Goal: Information Seeking & Learning: Learn about a topic

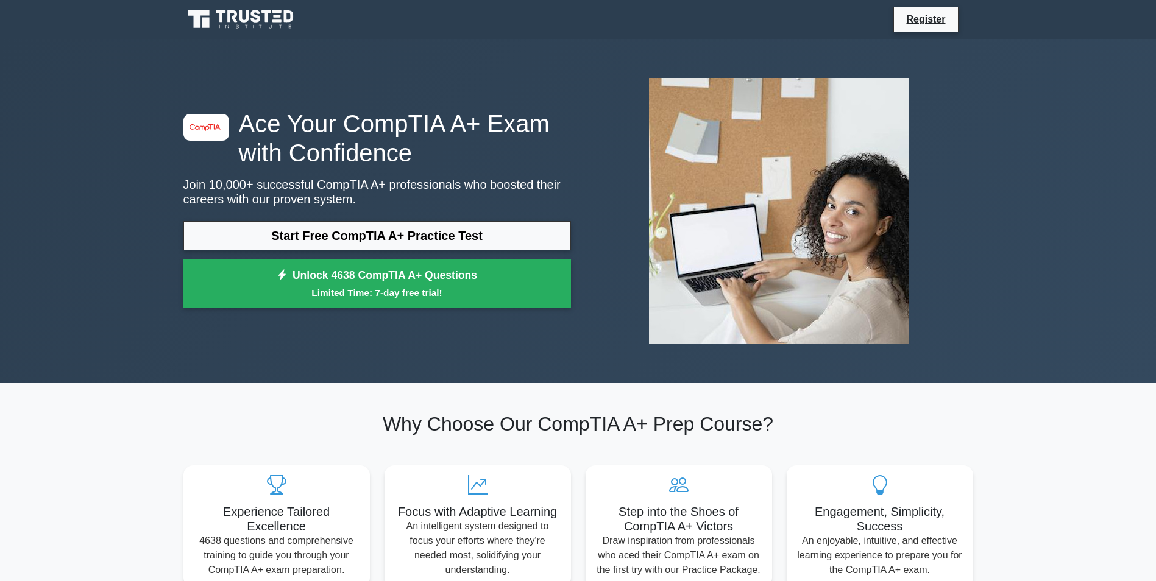
click at [463, 232] on link "Start Free CompTIA A+ Practice Test" at bounding box center [377, 235] width 388 height 29
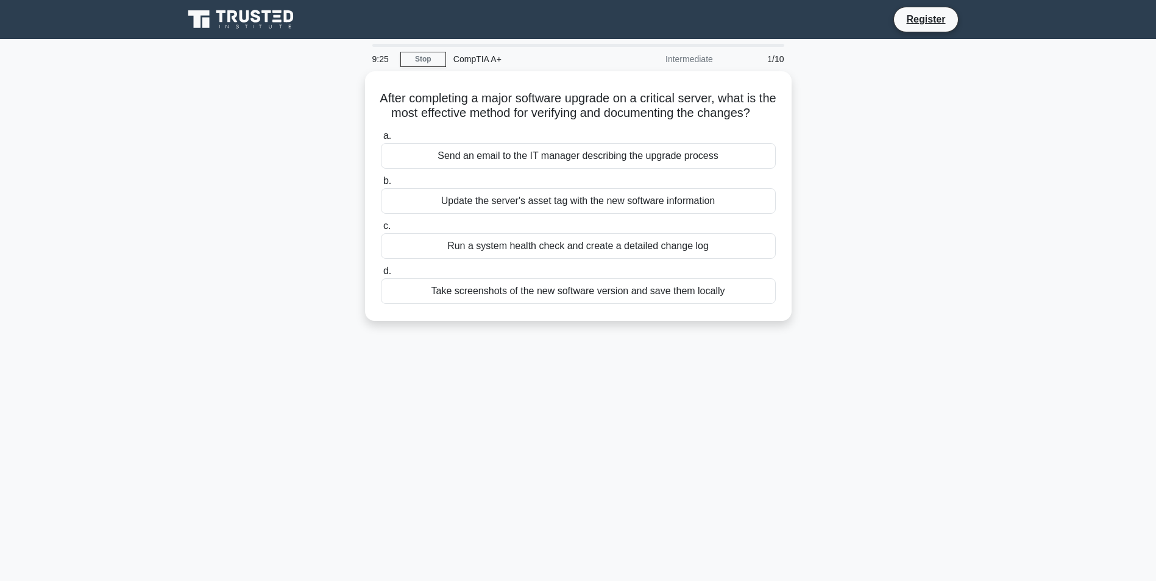
click at [584, 259] on div "Run a system health check and create a detailed change log" at bounding box center [578, 246] width 395 height 26
click at [381, 230] on input "c. Run a system health check and create a detailed change log" at bounding box center [381, 226] width 0 height 8
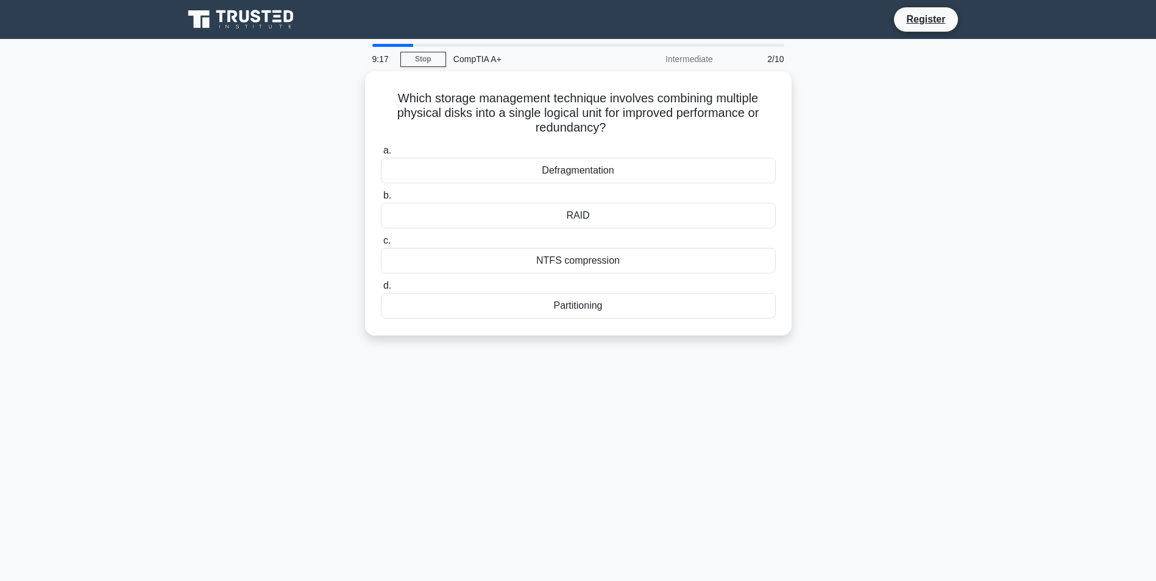
click at [584, 218] on div "RAID" at bounding box center [578, 216] width 395 height 26
click at [381, 200] on input "b. RAID" at bounding box center [381, 196] width 0 height 8
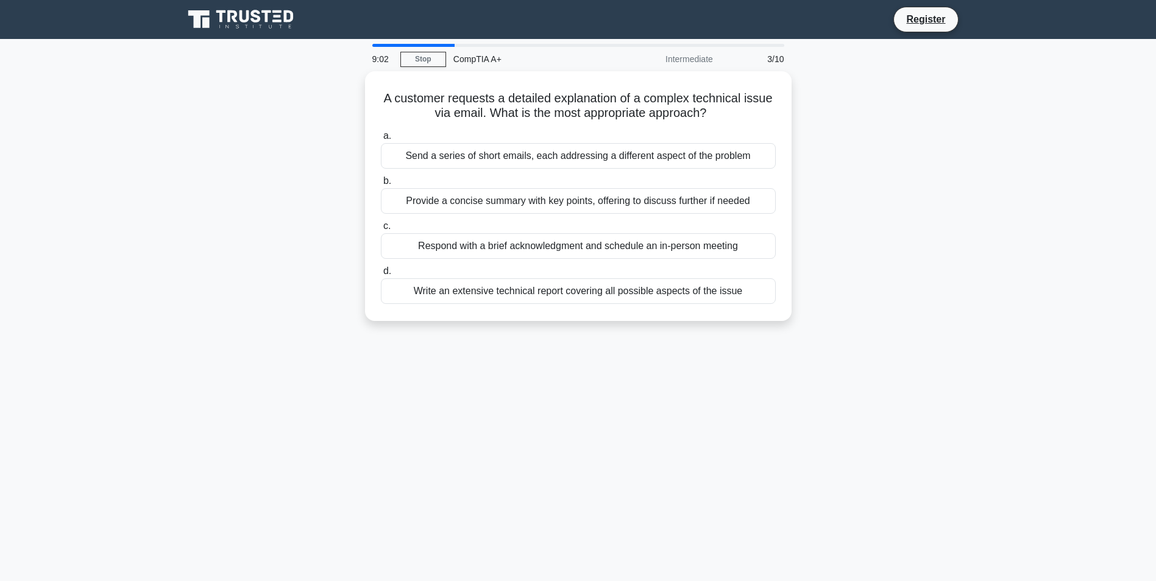
click at [843, 218] on div "A customer requests a detailed explanation of a complex technical issue via ema…" at bounding box center [578, 203] width 804 height 265
click at [570, 201] on div "Provide a concise summary with key points, offering to discuss further if needed" at bounding box center [578, 201] width 395 height 26
click at [381, 185] on input "b. Provide a concise summary with key points, offering to discuss further if ne…" at bounding box center [381, 181] width 0 height 8
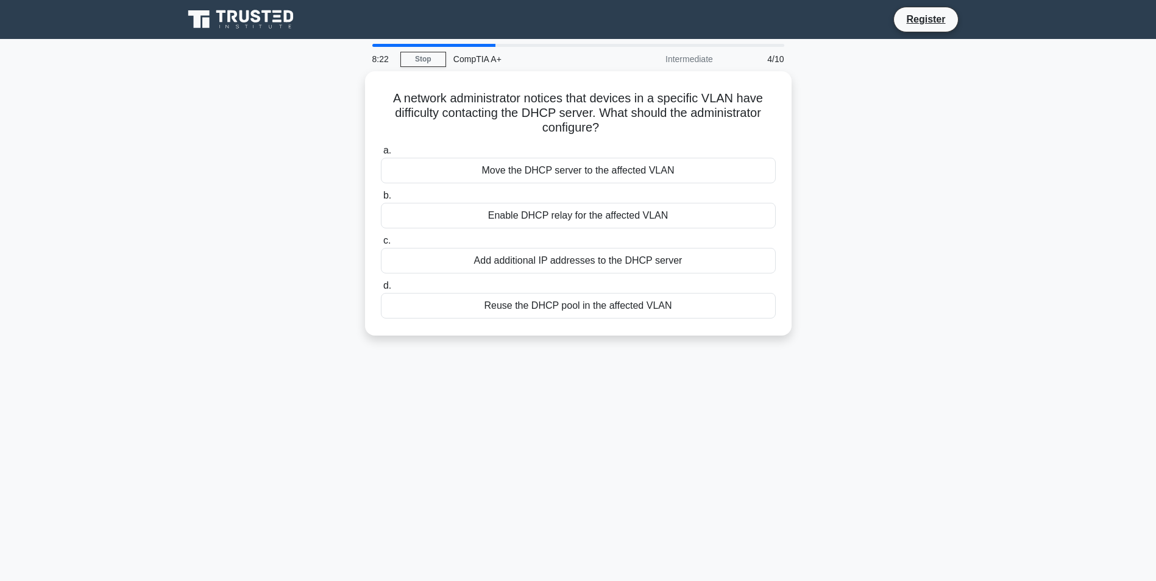
click at [654, 210] on div "Enable DHCP relay for the affected VLAN" at bounding box center [578, 216] width 395 height 26
click at [381, 200] on input "b. Enable DHCP relay for the affected VLAN" at bounding box center [381, 196] width 0 height 8
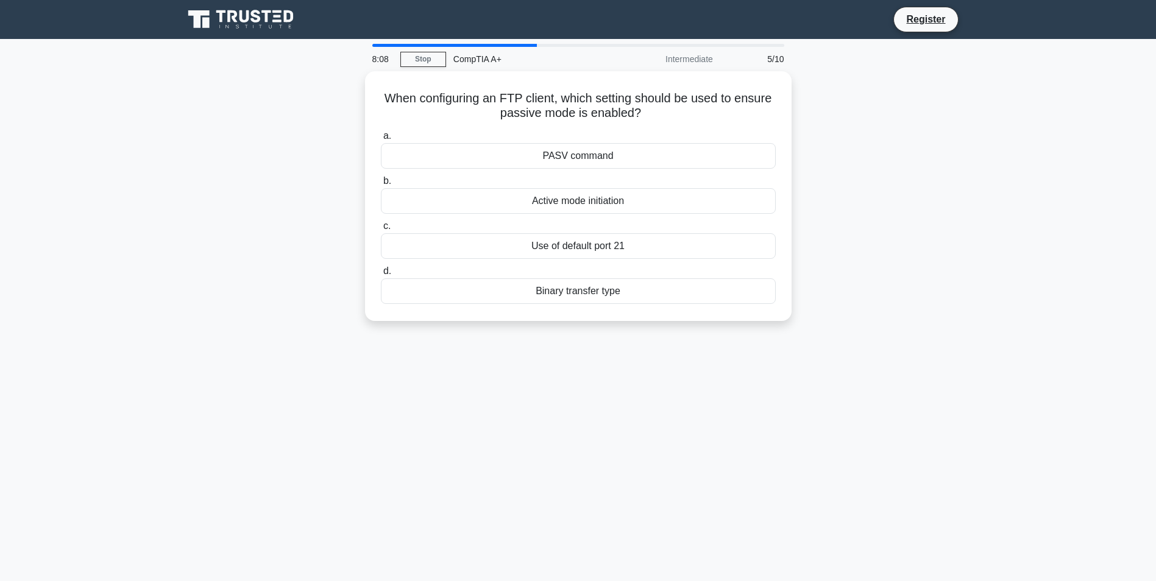
drag, startPoint x: 379, startPoint y: 94, endPoint x: 658, endPoint y: 110, distance: 279.5
click at [658, 110] on h5 "When configuring an FTP client, which setting should be used to ensure passive …" at bounding box center [578, 106] width 397 height 30
drag, startPoint x: 534, startPoint y: 149, endPoint x: 738, endPoint y: 154, distance: 203.6
click at [738, 154] on div "PASV command" at bounding box center [578, 156] width 395 height 26
click at [764, 98] on h5 "When configuring an FTP client, which setting should be used to ensure passive …" at bounding box center [578, 106] width 397 height 30
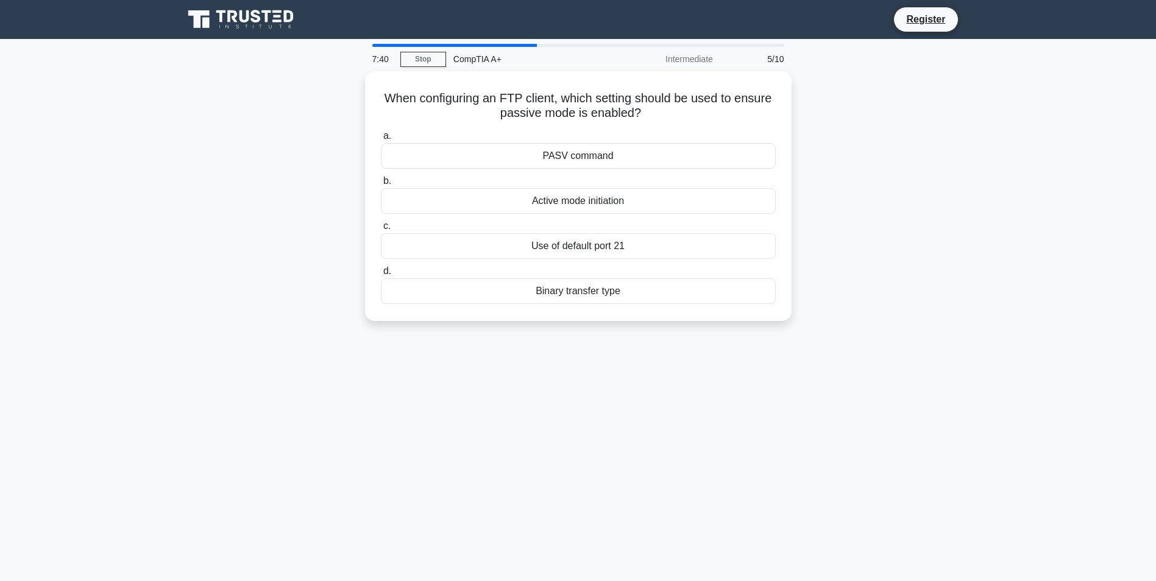
click at [507, 162] on div "PASV command" at bounding box center [578, 156] width 395 height 26
click at [381, 140] on input "a. PASV command" at bounding box center [381, 136] width 0 height 8
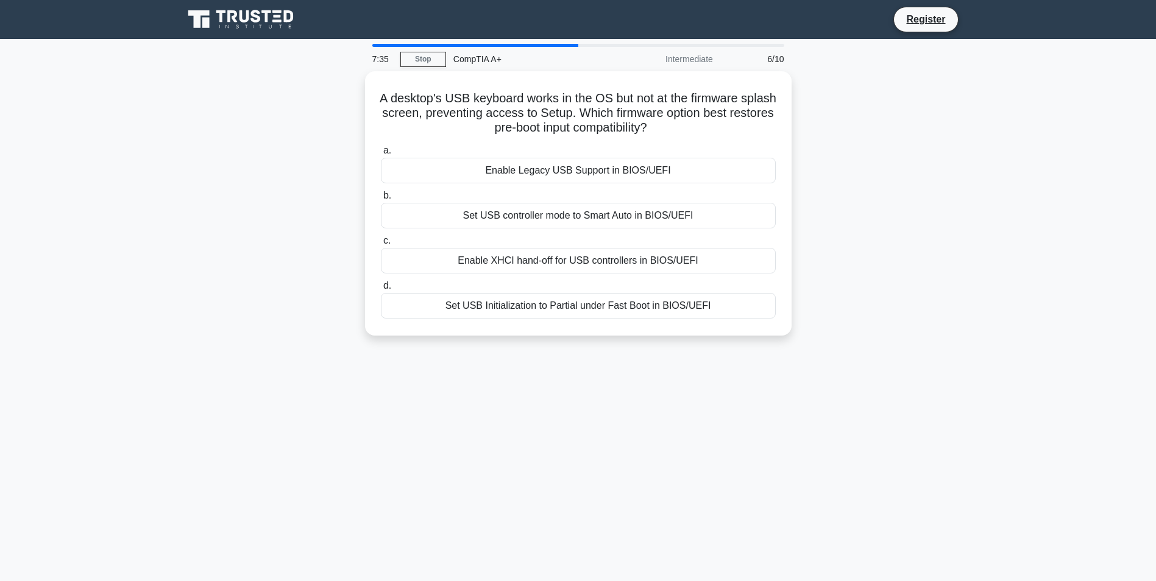
click at [852, 127] on div "A desktop's USB keyboard works in the OS but not at the firmware splash screen,…" at bounding box center [578, 210] width 804 height 279
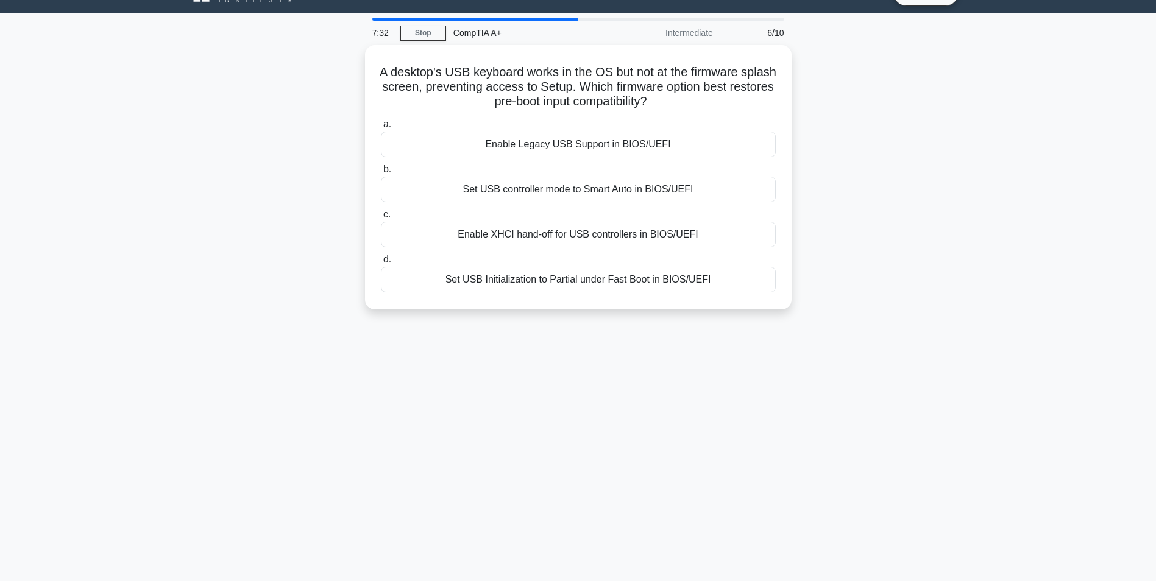
scroll to position [24, 0]
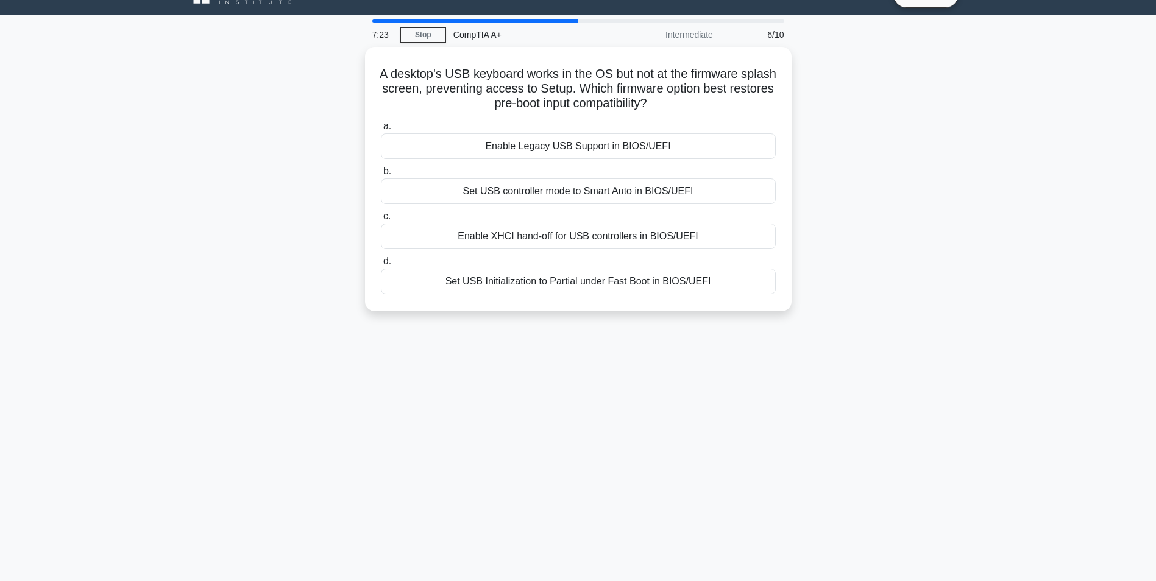
click at [503, 147] on div "Enable Legacy USB Support in BIOS/UEFI" at bounding box center [578, 146] width 395 height 26
click at [381, 130] on input "a. Enable Legacy USB Support in BIOS/UEFI" at bounding box center [381, 127] width 0 height 8
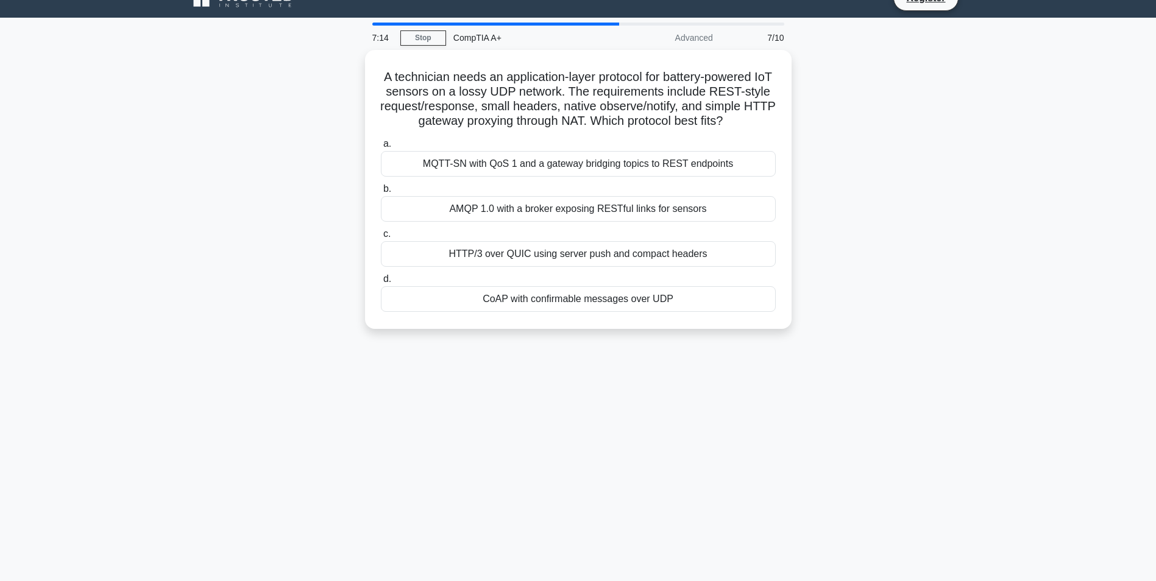
scroll to position [0, 0]
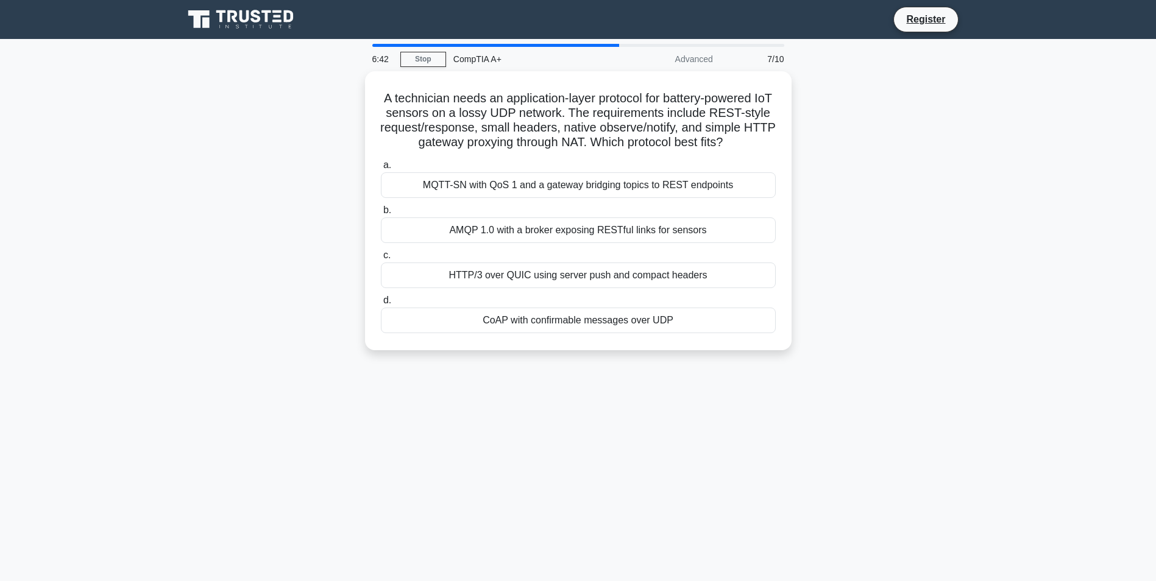
click at [603, 288] on div "HTTP/3 over QUIC using server push and compact headers" at bounding box center [578, 276] width 395 height 26
click at [381, 260] on input "c. HTTP/3 over QUIC using server push and compact headers" at bounding box center [381, 256] width 0 height 8
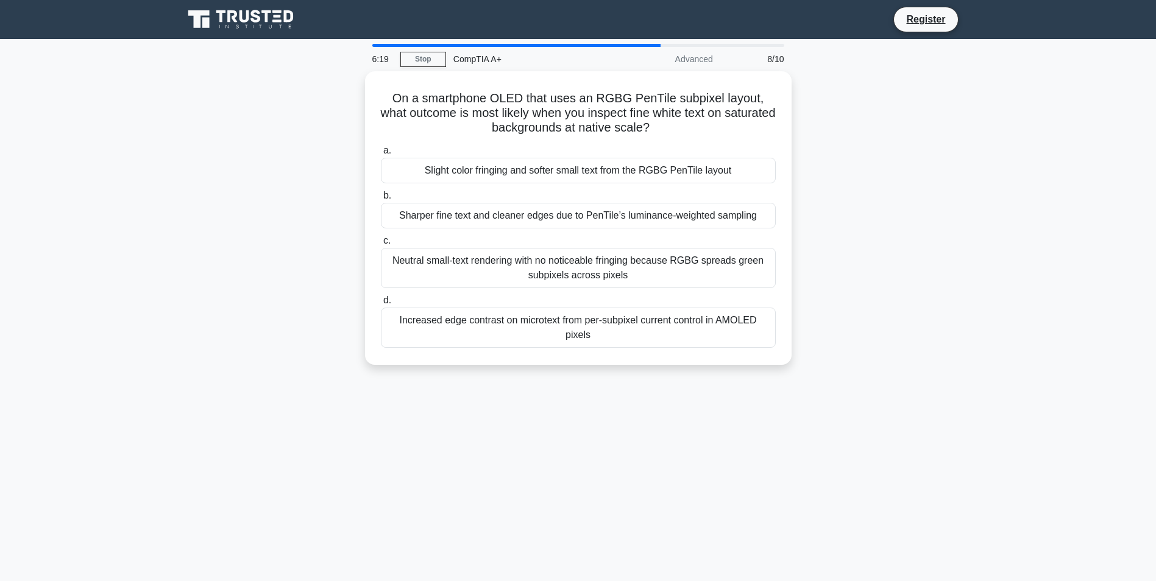
click at [539, 169] on div "Slight color fringing and softer small text from the RGBG PenTile layout" at bounding box center [578, 171] width 395 height 26
click at [381, 155] on input "a. Slight color fringing and softer small text from the RGBG PenTile layout" at bounding box center [381, 151] width 0 height 8
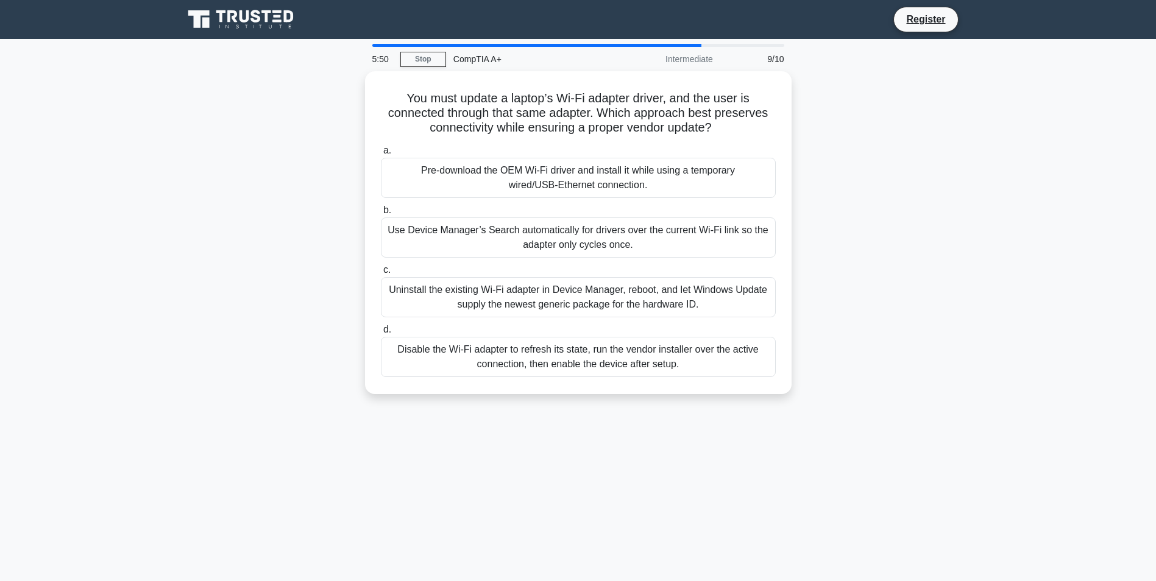
click at [547, 172] on div "Pre-download the OEM Wi‑Fi driver and install it while using a temporary wired/…" at bounding box center [578, 178] width 395 height 40
click at [381, 155] on input "a. Pre-download the OEM Wi‑Fi driver and install it while using a temporary wir…" at bounding box center [381, 151] width 0 height 8
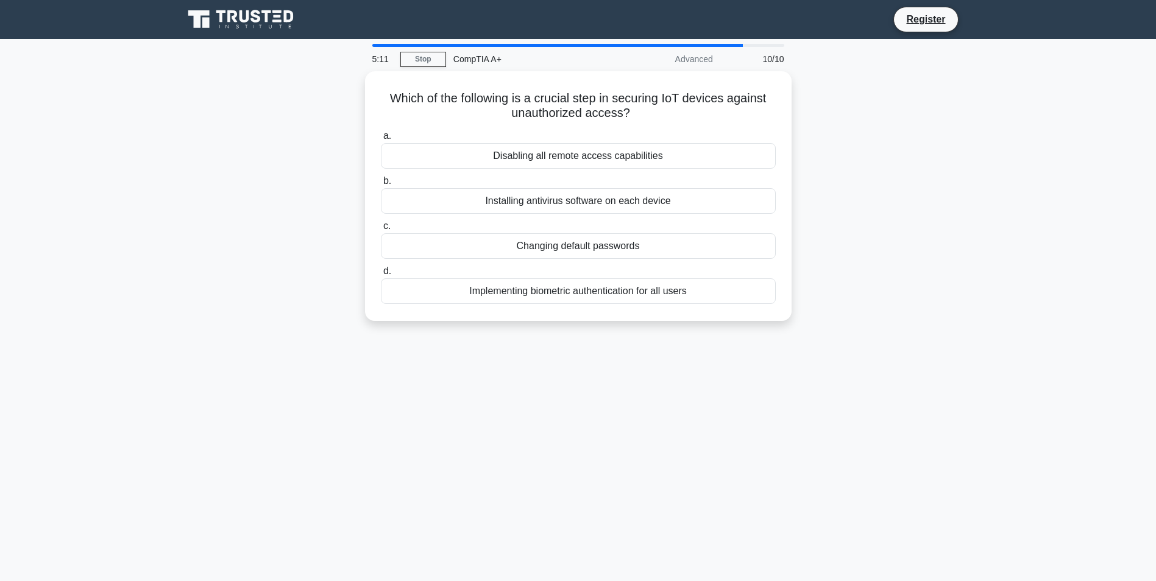
click at [565, 249] on div "Changing default passwords" at bounding box center [578, 246] width 395 height 26
click at [381, 230] on input "c. Changing default passwords" at bounding box center [381, 226] width 0 height 8
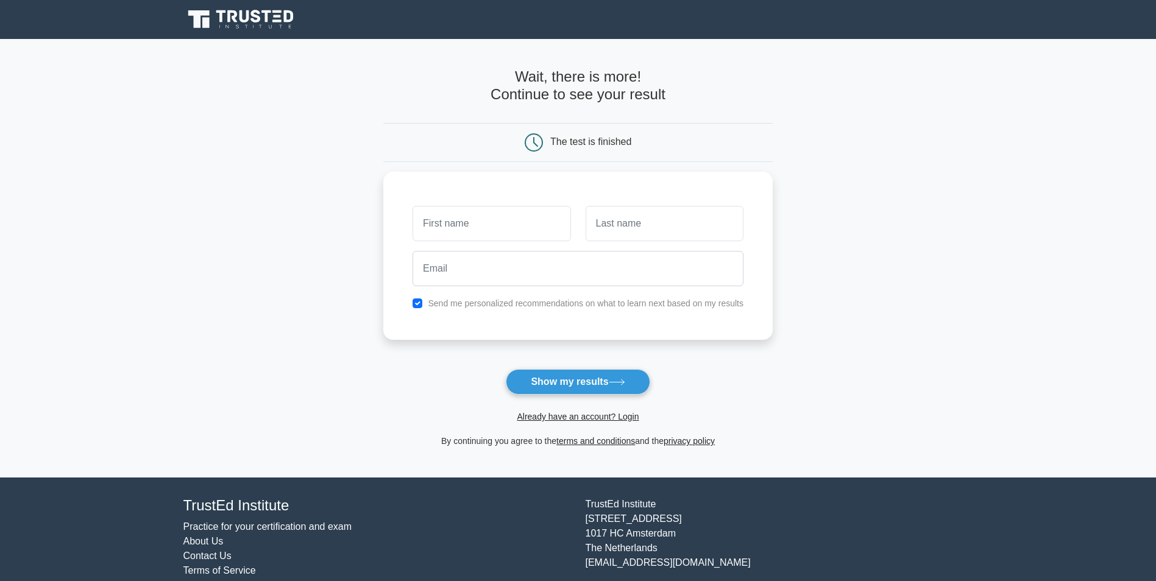
click at [966, 270] on main "Wait, there is more! Continue to see your result The test is finished and the" at bounding box center [578, 258] width 1156 height 439
drag, startPoint x: 439, startPoint y: 302, endPoint x: 483, endPoint y: 256, distance: 63.8
click at [439, 302] on label "Send me personalized recommendations on what to learn next based on my results" at bounding box center [586, 304] width 316 height 10
click at [421, 301] on input "checkbox" at bounding box center [418, 304] width 10 height 10
checkbox input "false"
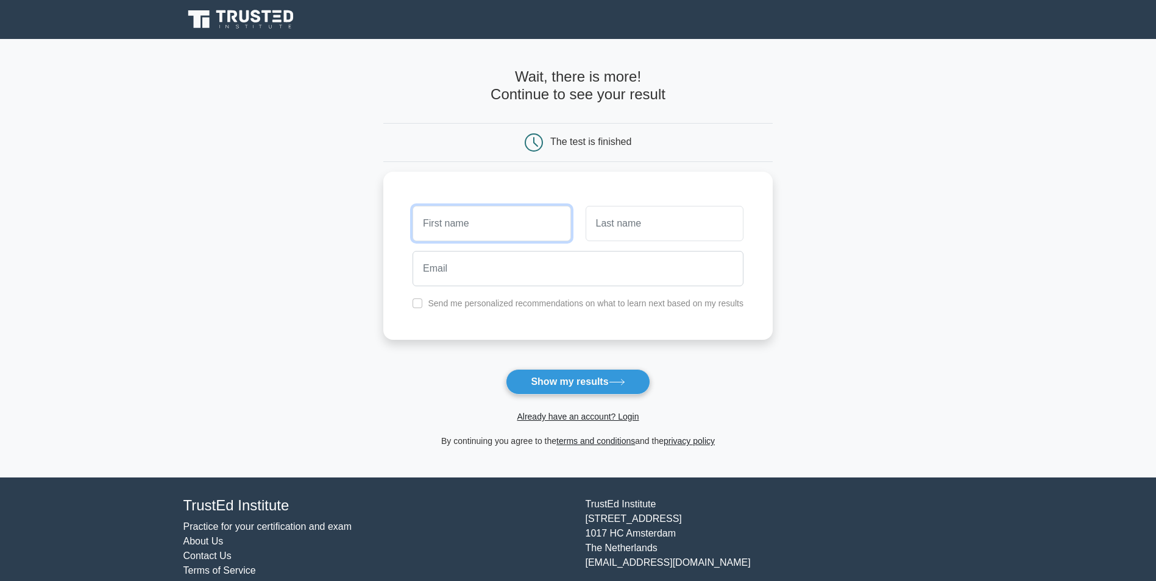
click at [460, 230] on input "text" at bounding box center [492, 223] width 158 height 35
type input "banana"
type input "john"
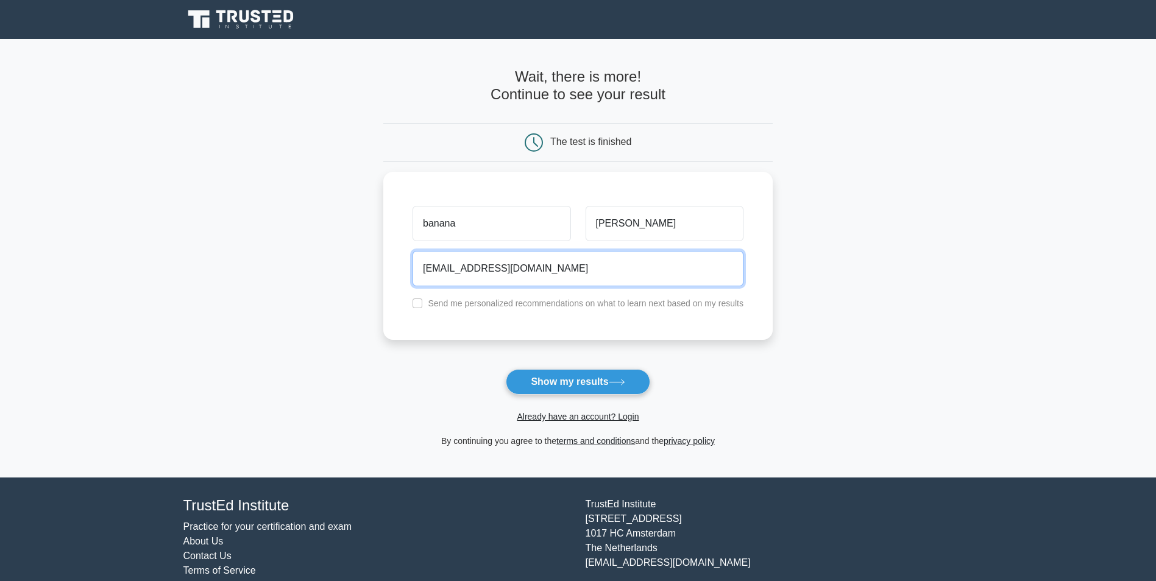
type input "bjohn@bigmommycoco.edu"
click at [549, 384] on button "Show my results" at bounding box center [578, 382] width 144 height 26
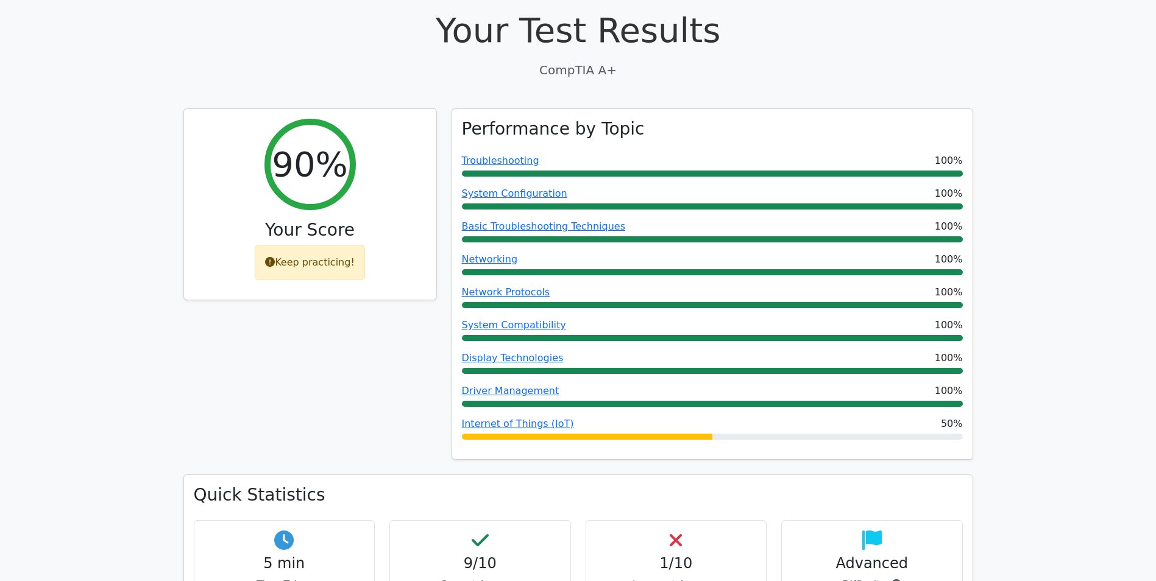
scroll to position [488, 0]
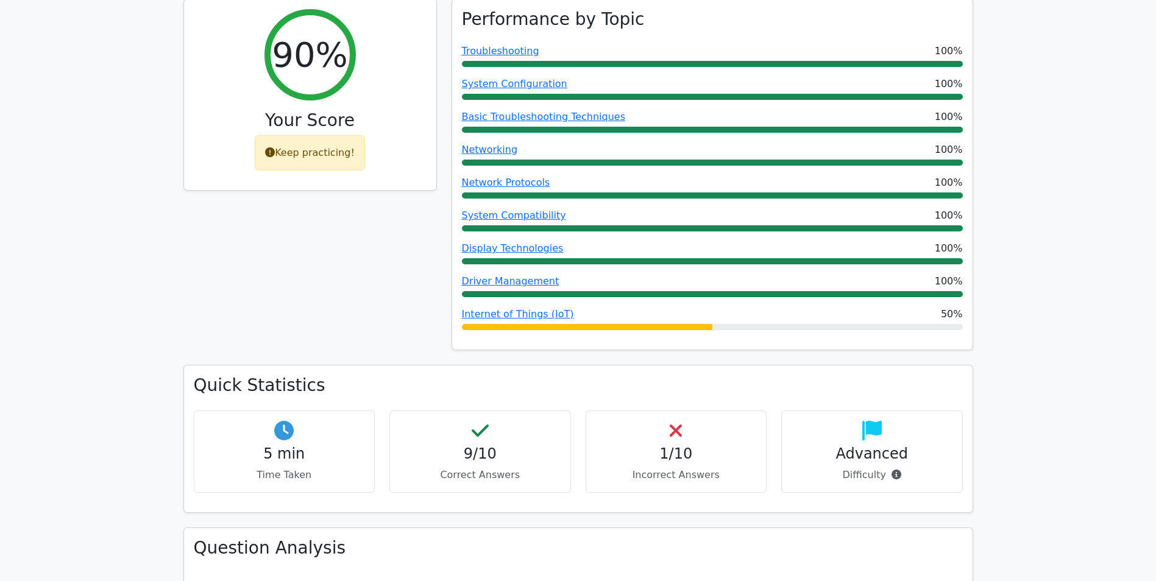
click at [535, 308] on link "Internet of Things (IoT)" at bounding box center [518, 314] width 112 height 12
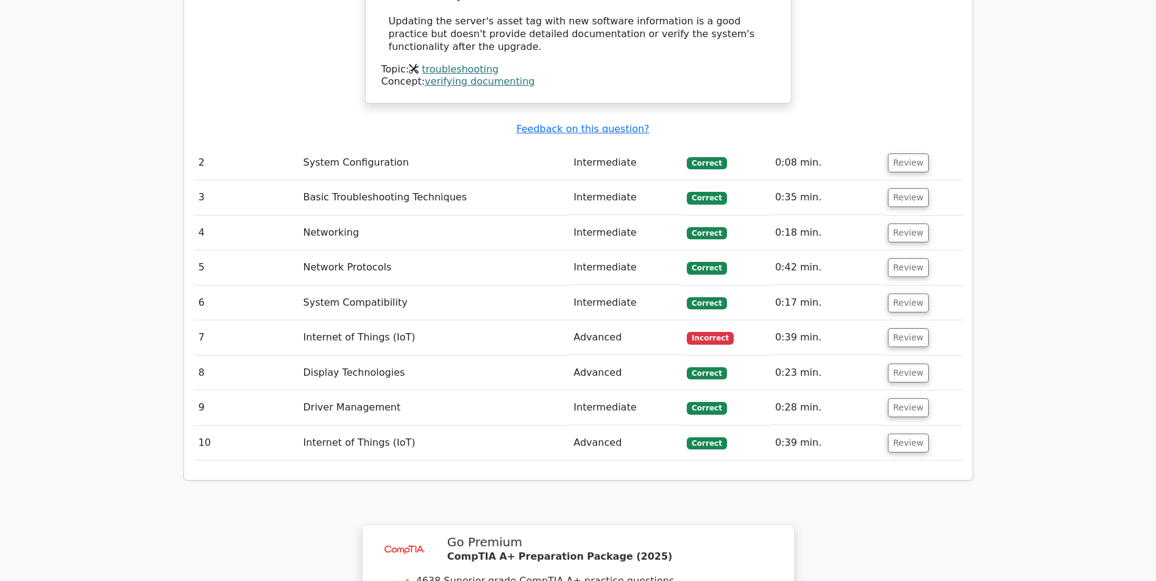
scroll to position [1828, 0]
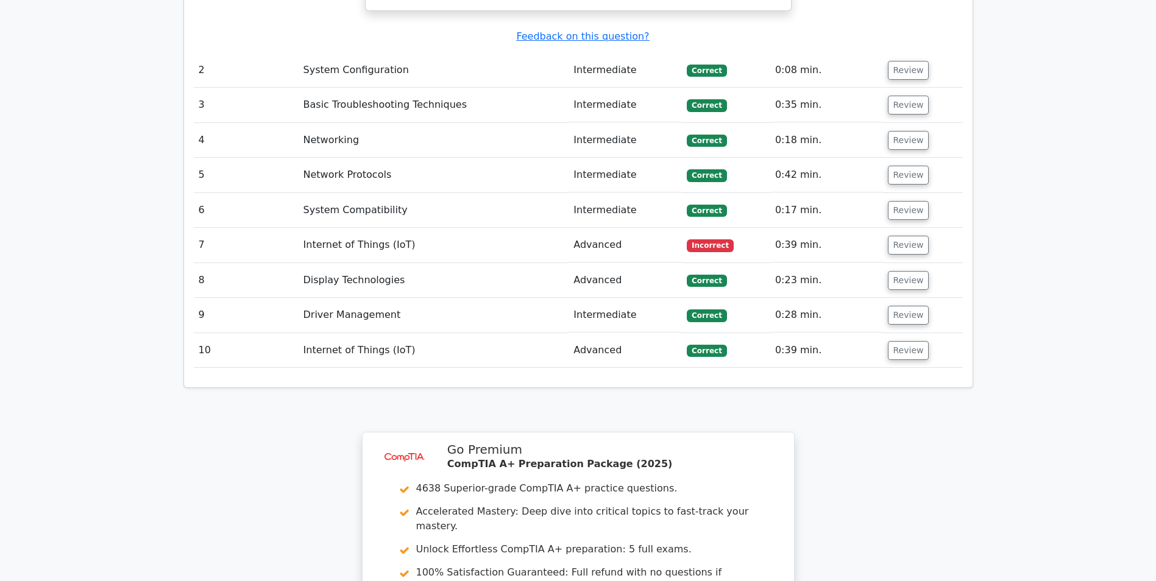
click at [545, 228] on td "Internet of Things (IoT)" at bounding box center [434, 245] width 271 height 35
click at [902, 236] on button "Review" at bounding box center [908, 245] width 41 height 19
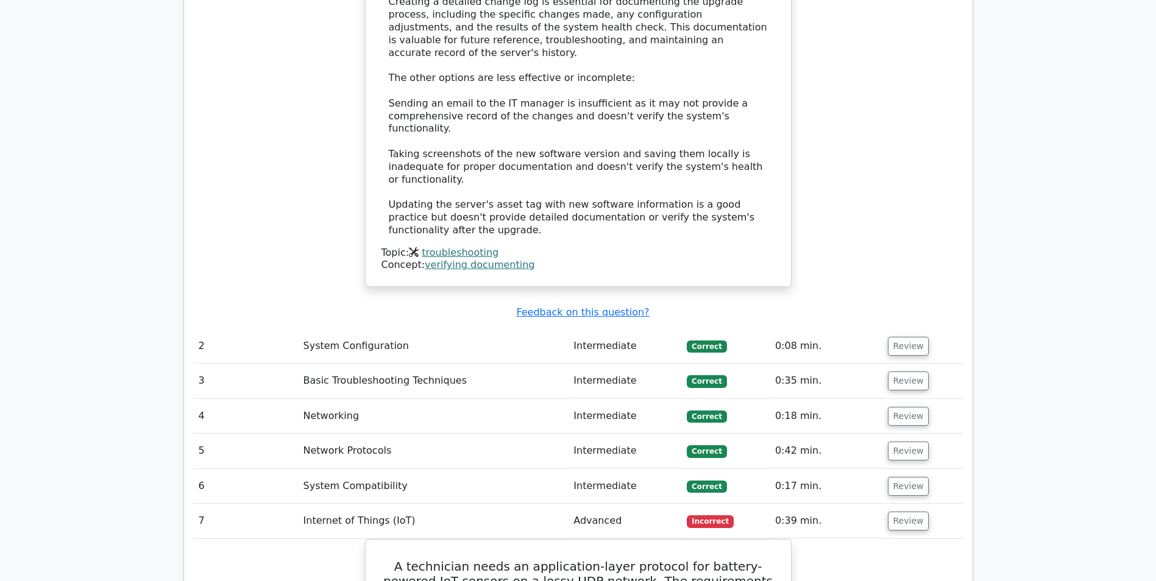
scroll to position [1341, 0]
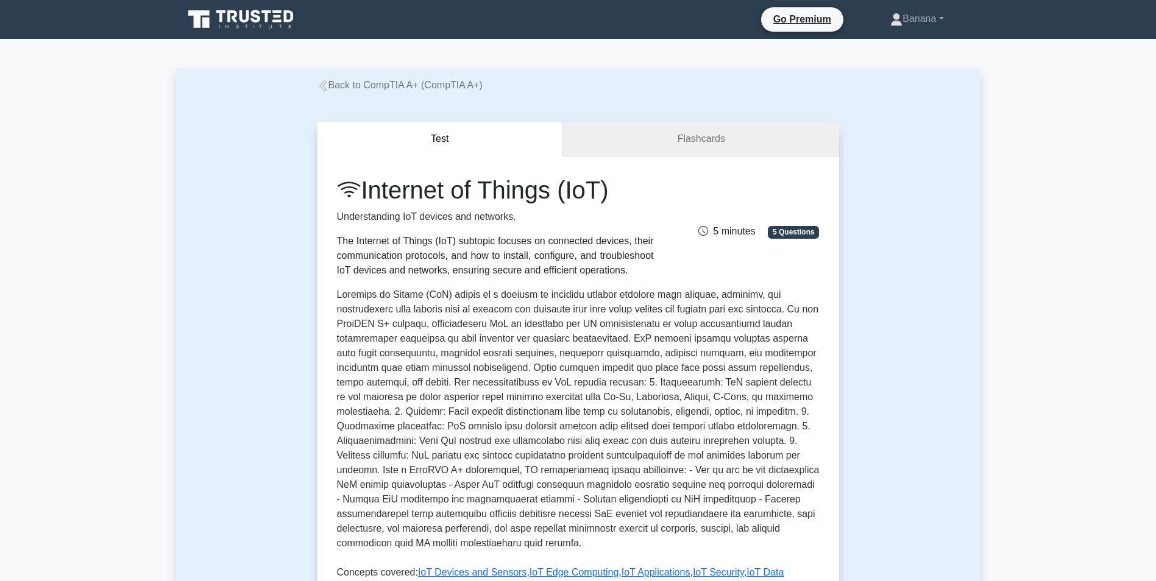
click at [690, 150] on link "Flashcards" at bounding box center [700, 139] width 275 height 35
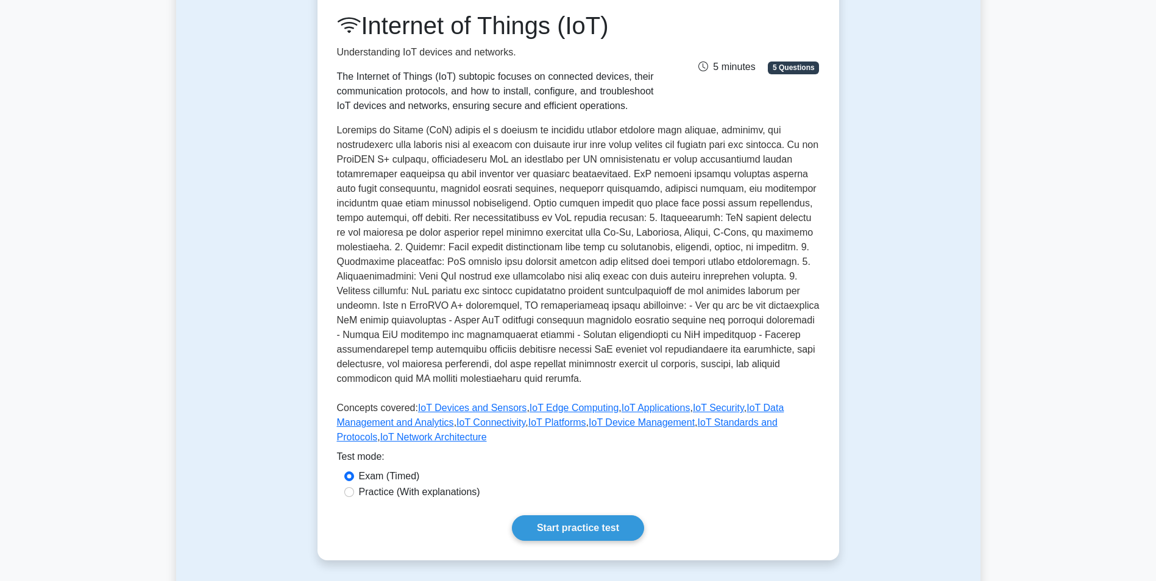
scroll to position [427, 0]
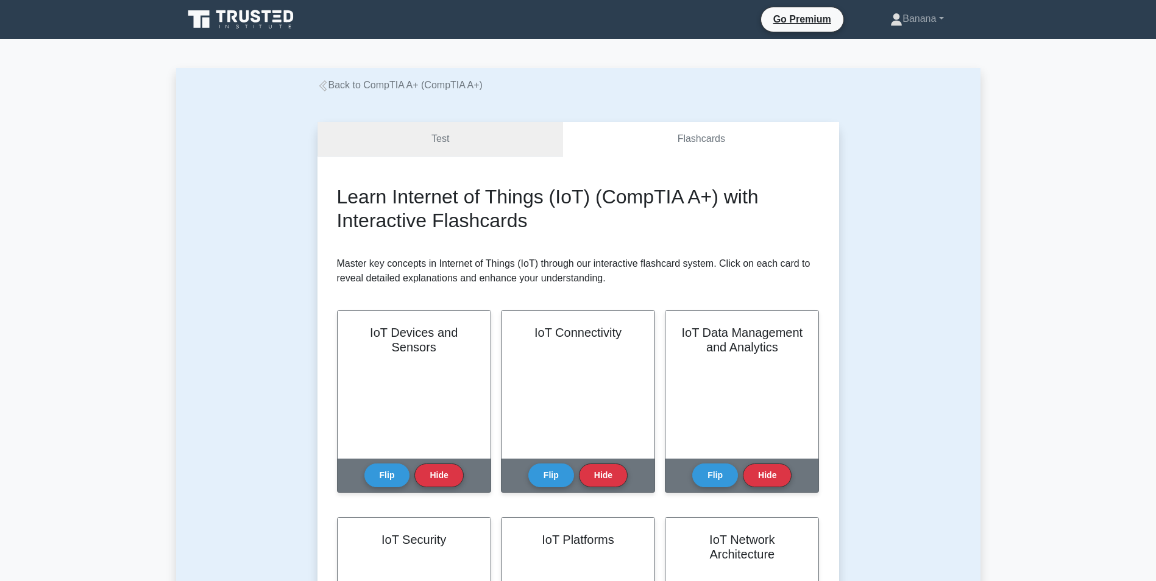
click at [460, 147] on link "Test" at bounding box center [441, 139] width 246 height 35
drag, startPoint x: 134, startPoint y: 136, endPoint x: 138, endPoint y: 122, distance: 14.5
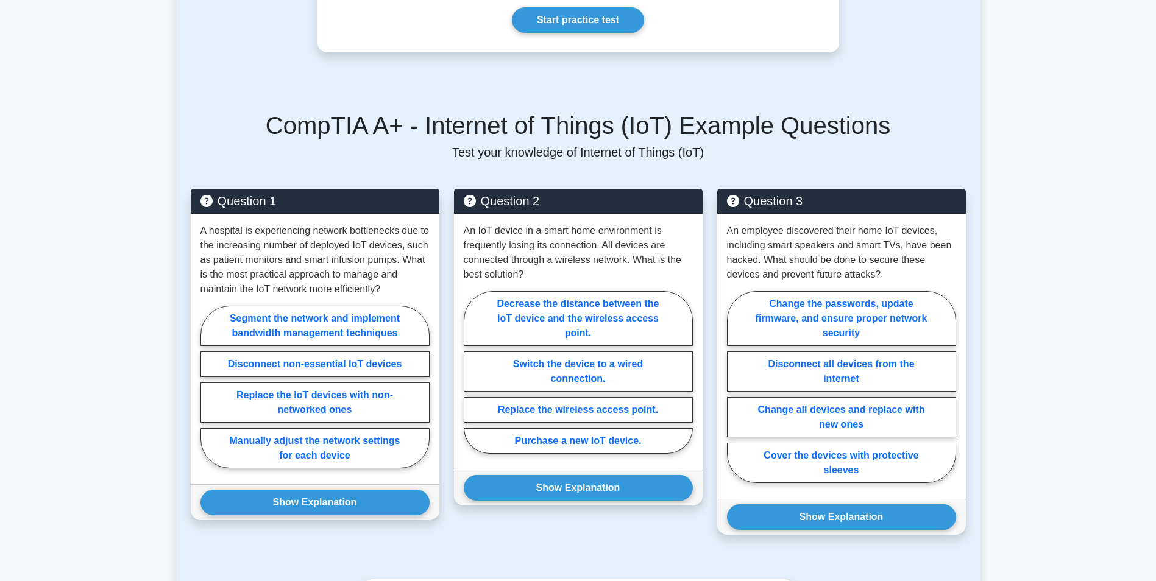
scroll to position [853, 0]
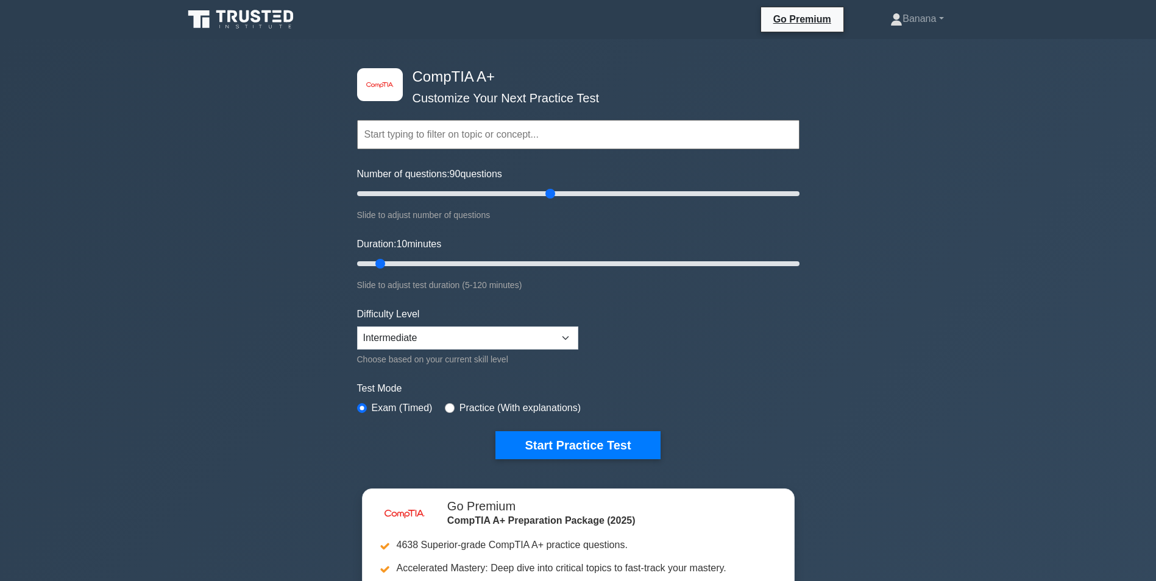
drag, startPoint x: 374, startPoint y: 194, endPoint x: 549, endPoint y: 190, distance: 175.0
type input "90"
click at [549, 190] on input "Number of questions: 90 questions" at bounding box center [578, 193] width 442 height 15
click at [508, 130] on input "text" at bounding box center [578, 134] width 442 height 29
click at [1031, 201] on div "image/svg+xml CompTIA A+ Customize Your Next Practice Test Topics Hardware Oper…" at bounding box center [578, 398] width 1156 height 718
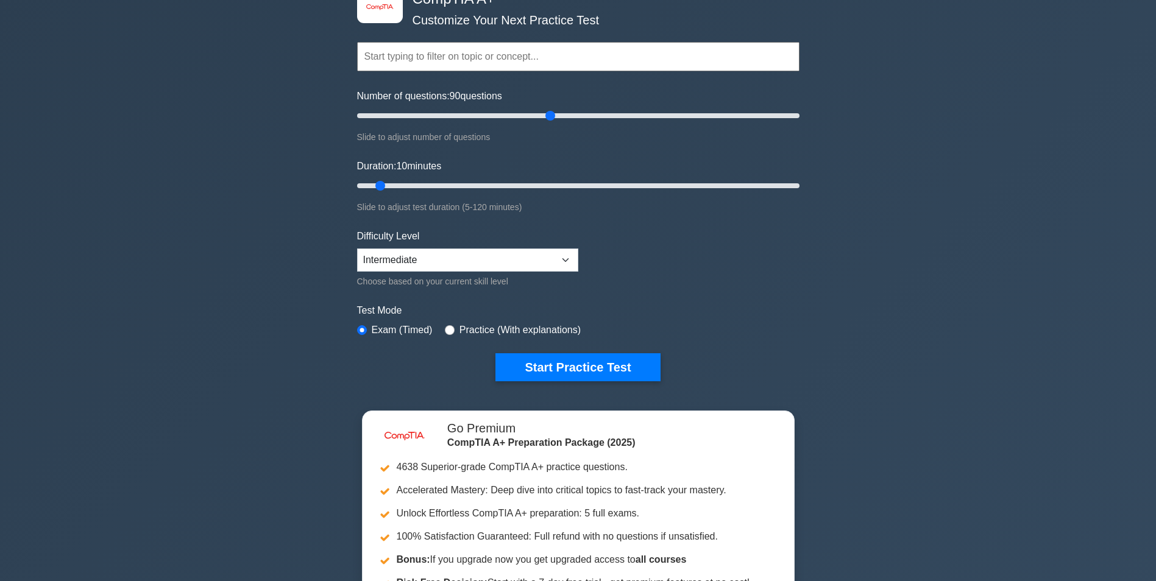
scroll to position [61, 0]
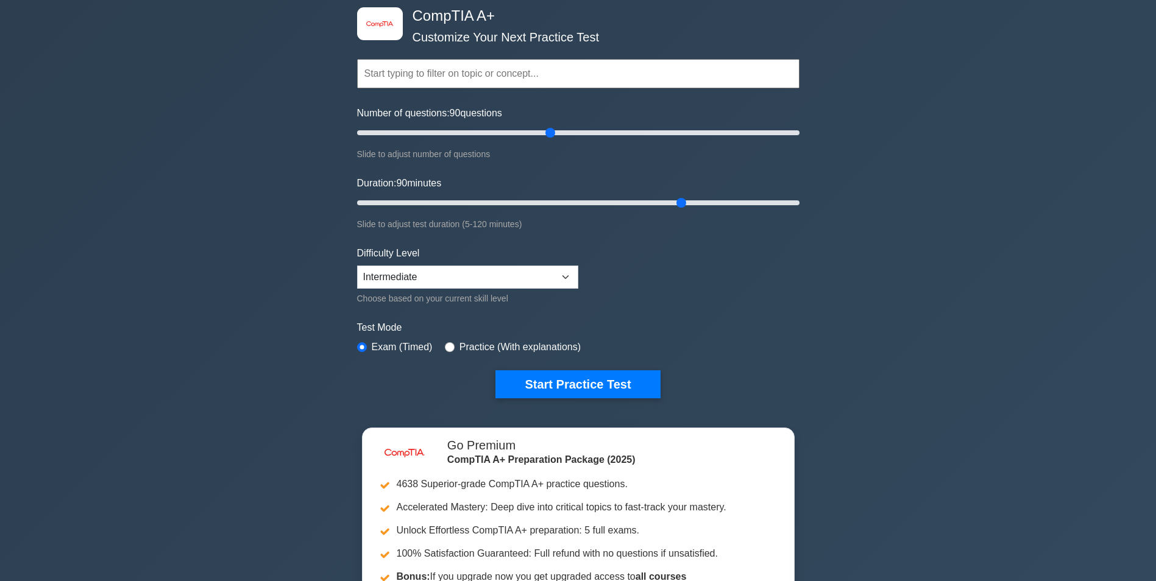
drag, startPoint x: 378, startPoint y: 204, endPoint x: 677, endPoint y: 200, distance: 299.3
type input "90"
click at [677, 200] on input "Duration: 90 minutes" at bounding box center [578, 203] width 442 height 15
click at [747, 269] on form "Topics Hardware Operating Systems Networking Security Troubleshooting Mobile De…" at bounding box center [578, 210] width 442 height 377
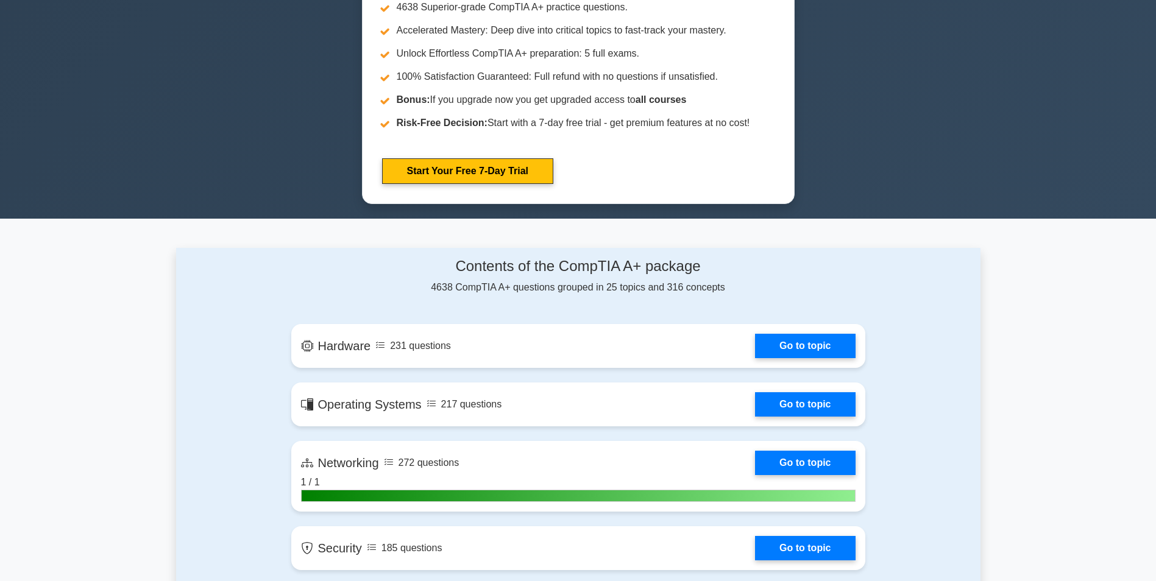
scroll to position [0, 0]
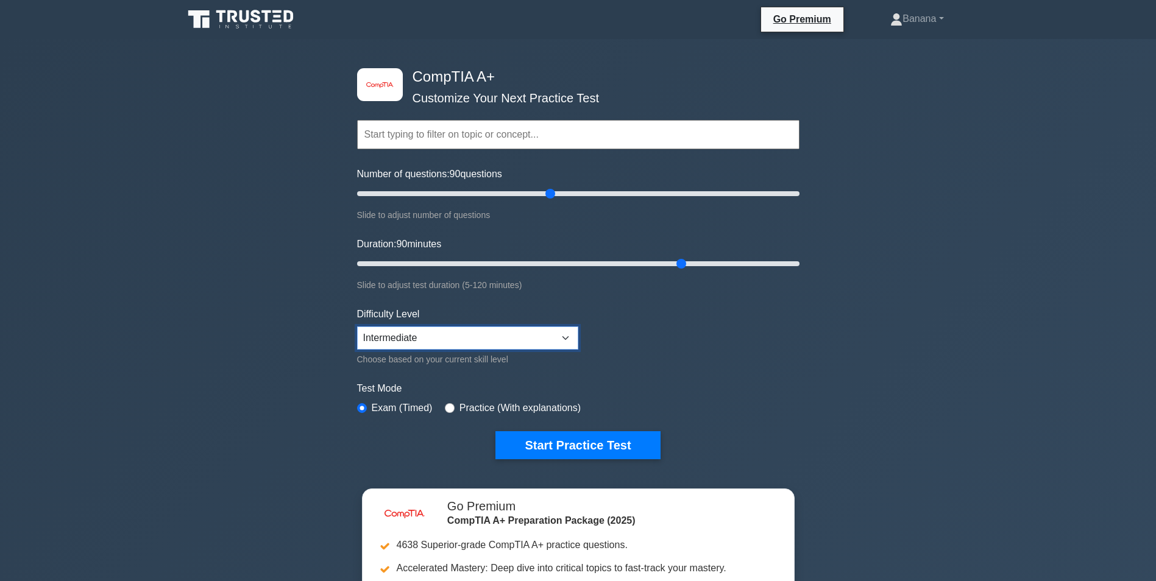
click at [545, 338] on select "Beginner Intermediate Expert" at bounding box center [467, 338] width 221 height 23
click at [357, 327] on select "Beginner Intermediate Expert" at bounding box center [467, 338] width 221 height 23
click at [520, 333] on select "Beginner Intermediate Expert" at bounding box center [467, 338] width 221 height 23
select select "expert"
click at [357, 327] on select "Beginner Intermediate Expert" at bounding box center [467, 338] width 221 height 23
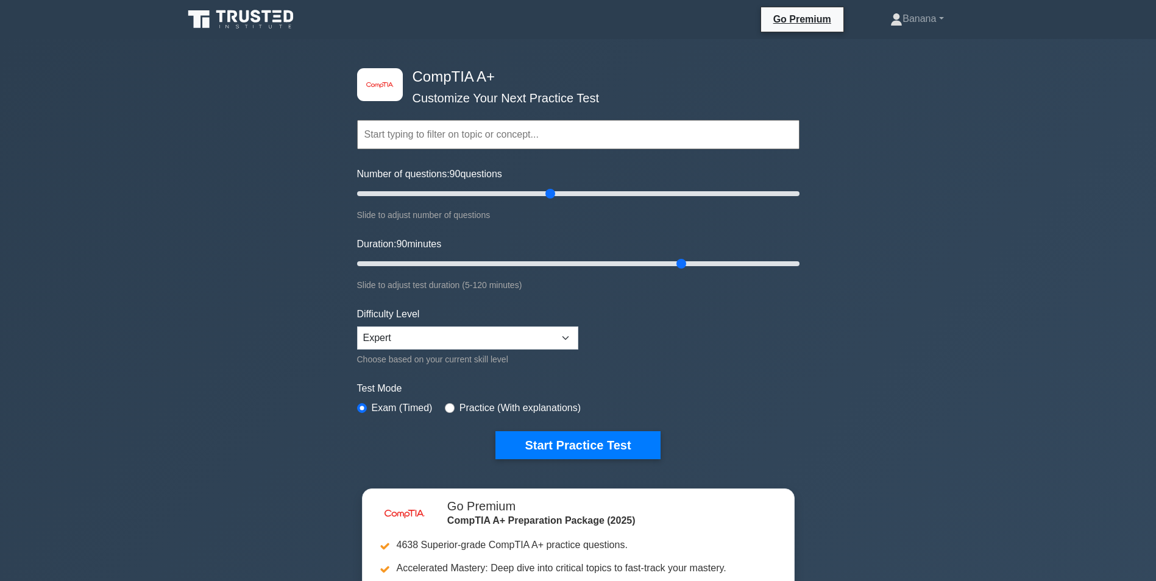
click at [794, 364] on form "Topics Hardware Operating Systems Networking Security Troubleshooting Mobile De…" at bounding box center [578, 271] width 442 height 377
click at [641, 447] on button "Start Practice Test" at bounding box center [577, 445] width 165 height 28
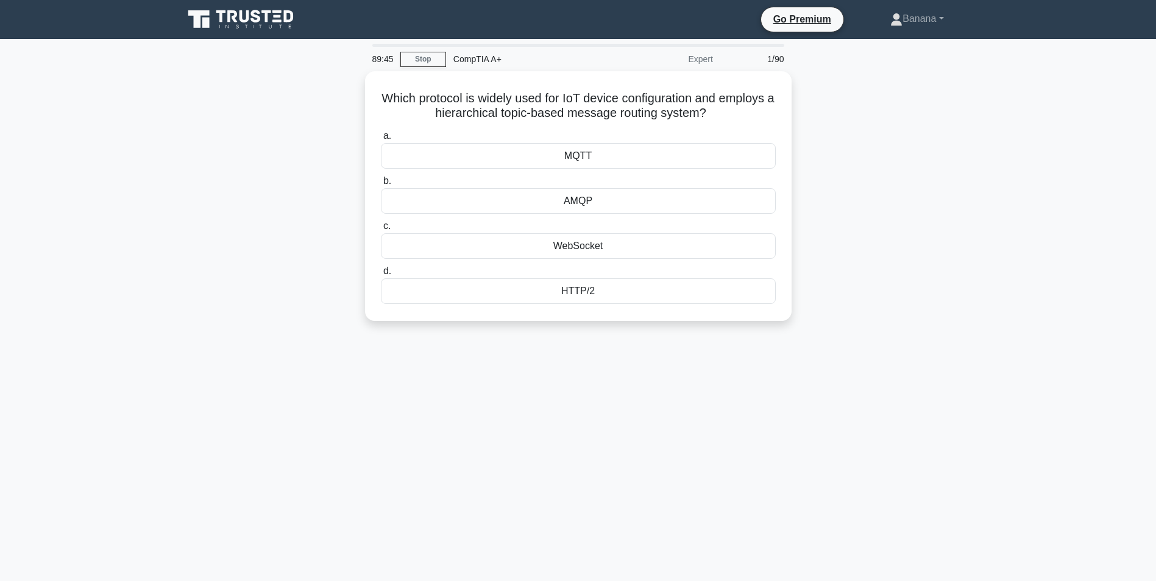
click at [614, 209] on div "AMQP" at bounding box center [578, 201] width 395 height 26
click at [381, 185] on input "b. AMQP" at bounding box center [381, 181] width 0 height 8
click at [497, 304] on div "Faulty fuser assembly" at bounding box center [578, 292] width 395 height 26
click at [381, 275] on input "d. Faulty fuser assembly" at bounding box center [381, 272] width 0 height 8
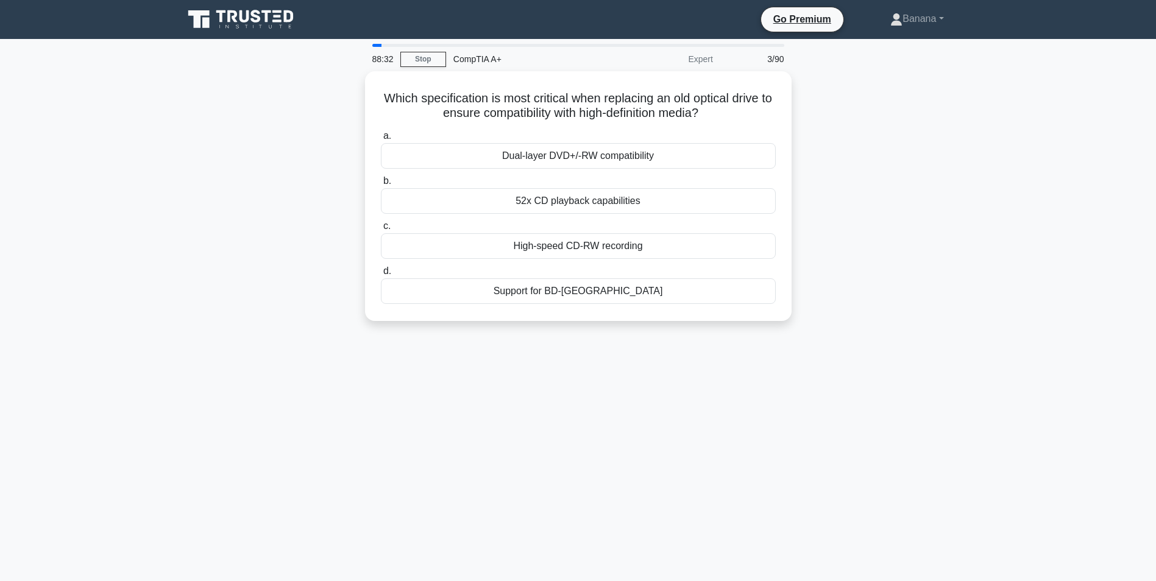
click at [591, 291] on div "Support for BD-ROM" at bounding box center [578, 292] width 395 height 26
click at [381, 275] on input "d. Support for BD-ROM" at bounding box center [381, 272] width 0 height 8
click at [572, 158] on div "2N redundancy" at bounding box center [578, 156] width 395 height 26
click at [381, 140] on input "a. 2N redundancy" at bounding box center [381, 136] width 0 height 8
drag, startPoint x: 644, startPoint y: 95, endPoint x: 716, endPoint y: 89, distance: 72.2
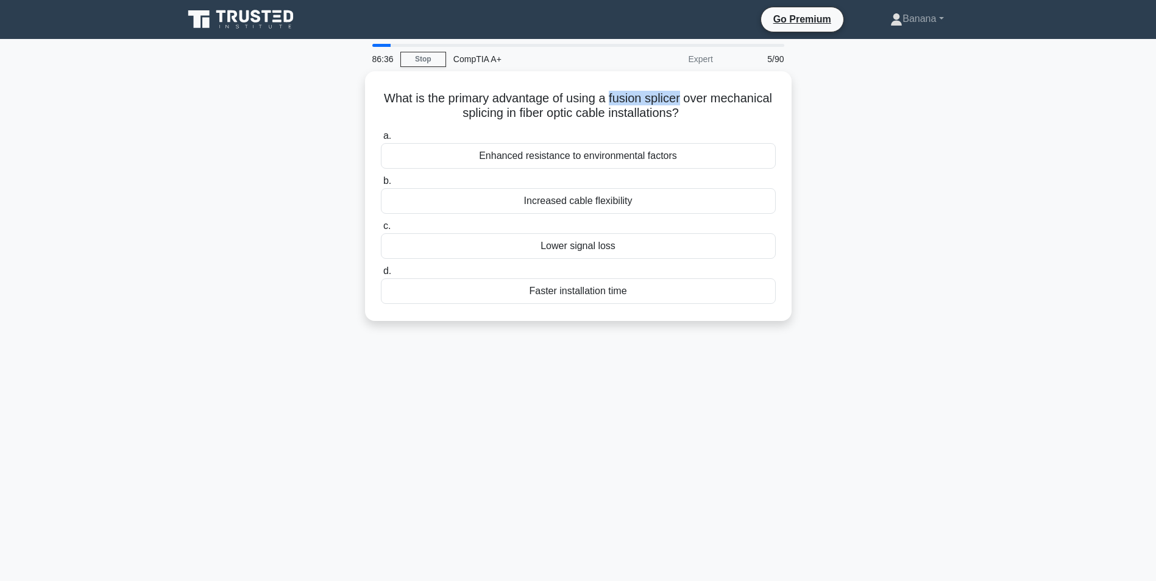
click at [716, 91] on h5 "What is the primary advantage of using a fusion splicer over mechanical splicin…" at bounding box center [578, 106] width 397 height 30
click at [559, 99] on h5 "What is the primary advantage of using a fusion splicer over mechanical splicin…" at bounding box center [578, 106] width 397 height 30
click at [621, 240] on div "Lower signal loss" at bounding box center [578, 246] width 395 height 26
click at [381, 230] on input "c. Lower signal loss" at bounding box center [381, 226] width 0 height 8
drag, startPoint x: 382, startPoint y: 95, endPoint x: 767, endPoint y: 115, distance: 386.3
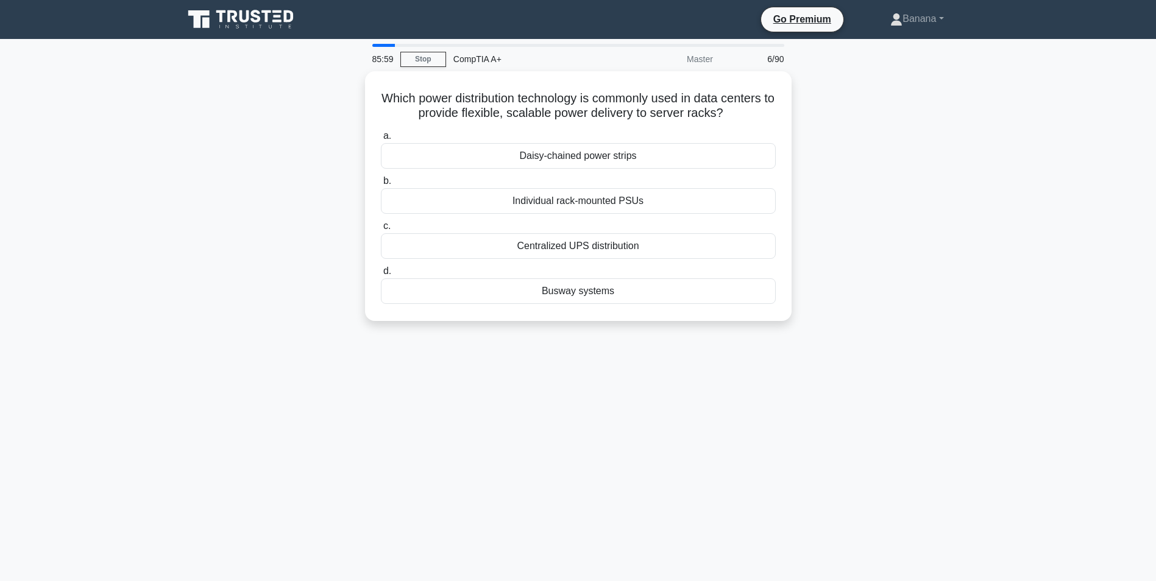
click at [767, 115] on h5 "Which power distribution technology is commonly used in data centers to provide…" at bounding box center [578, 106] width 397 height 30
click at [597, 288] on div "Busway systems" at bounding box center [578, 292] width 395 height 26
click at [381, 275] on input "d. Busway systems" at bounding box center [381, 272] width 0 height 8
click at [523, 99] on h5 "Which IoT network architecture layer is responsible for processing and analyzin…" at bounding box center [578, 106] width 397 height 30
click at [593, 289] on div "Fog Layer" at bounding box center [578, 292] width 395 height 26
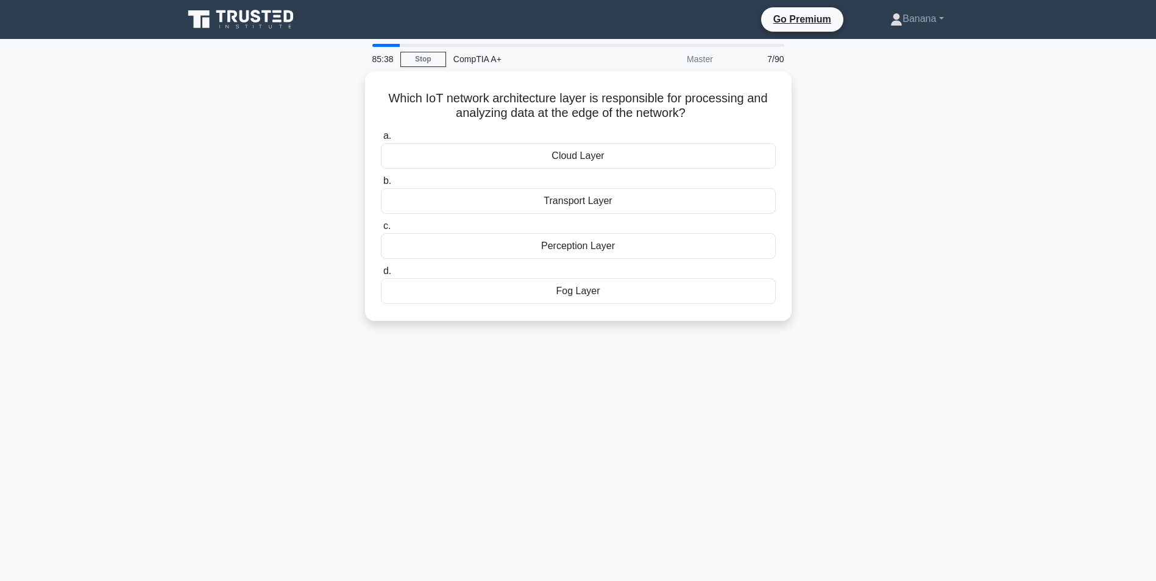
click at [381, 275] on input "d. Fog Layer" at bounding box center [381, 272] width 0 height 8
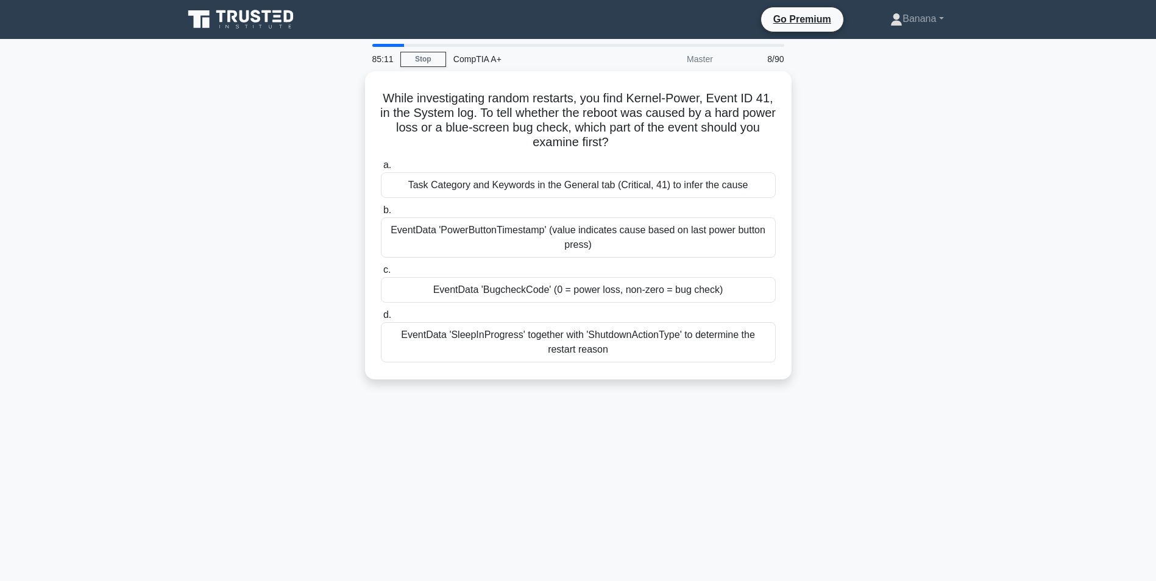
drag, startPoint x: 519, startPoint y: 128, endPoint x: 824, endPoint y: 91, distance: 306.9
drag, startPoint x: 824, startPoint y: 91, endPoint x: 678, endPoint y: 121, distance: 149.3
click at [678, 121] on h5 "While investigating random restarts, you find Kernel-Power, Event ID 41, in the…" at bounding box center [578, 121] width 397 height 60
click at [658, 188] on div "Task Category and Keywords in the General tab (Critical, 41) to infer the cause" at bounding box center [578, 185] width 395 height 26
click at [381, 169] on input "a. Task Category and Keywords in the General tab (Critical, 41) to infer the ca…" at bounding box center [381, 166] width 0 height 8
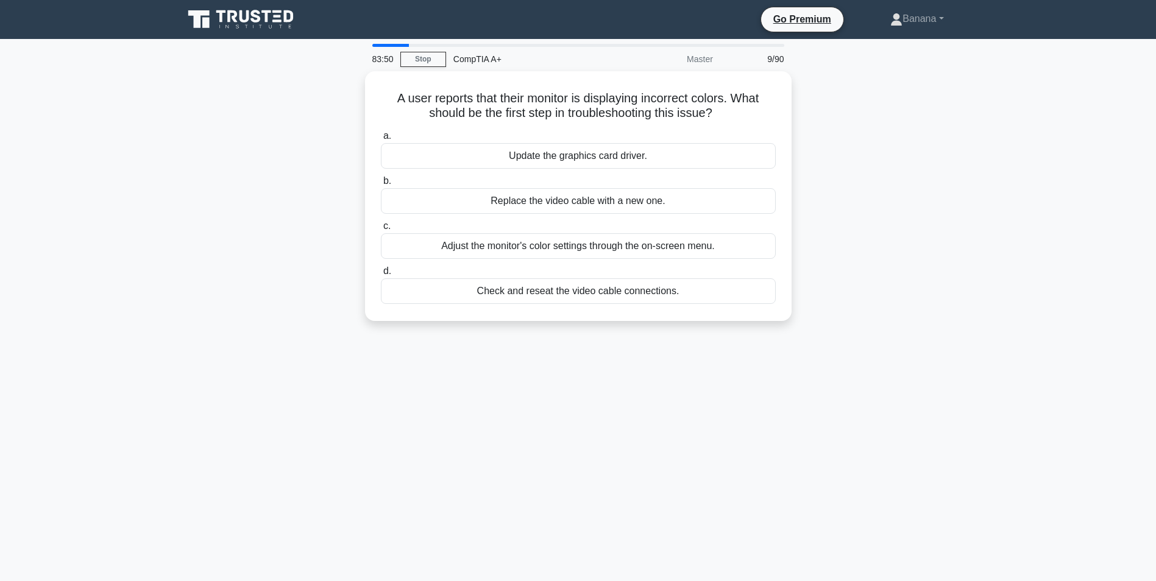
click at [494, 290] on div "Check and reseat the video cable connections." at bounding box center [578, 292] width 395 height 26
click at [381, 275] on input "d. Check and reseat the video cable connections." at bounding box center [381, 272] width 0 height 8
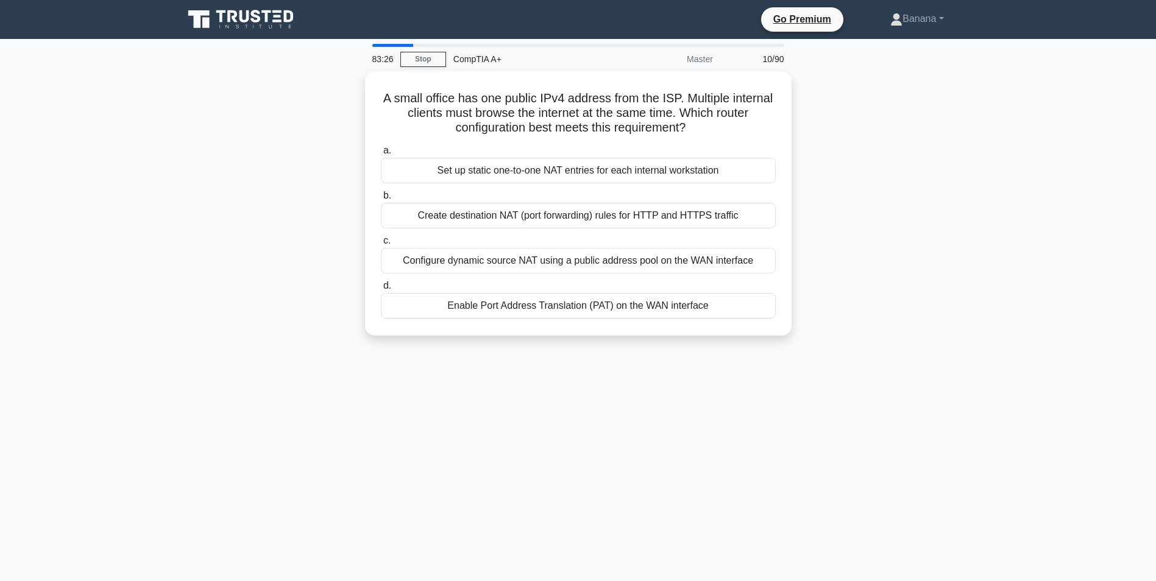
click at [443, 55] on link "Stop" at bounding box center [423, 59] width 46 height 15
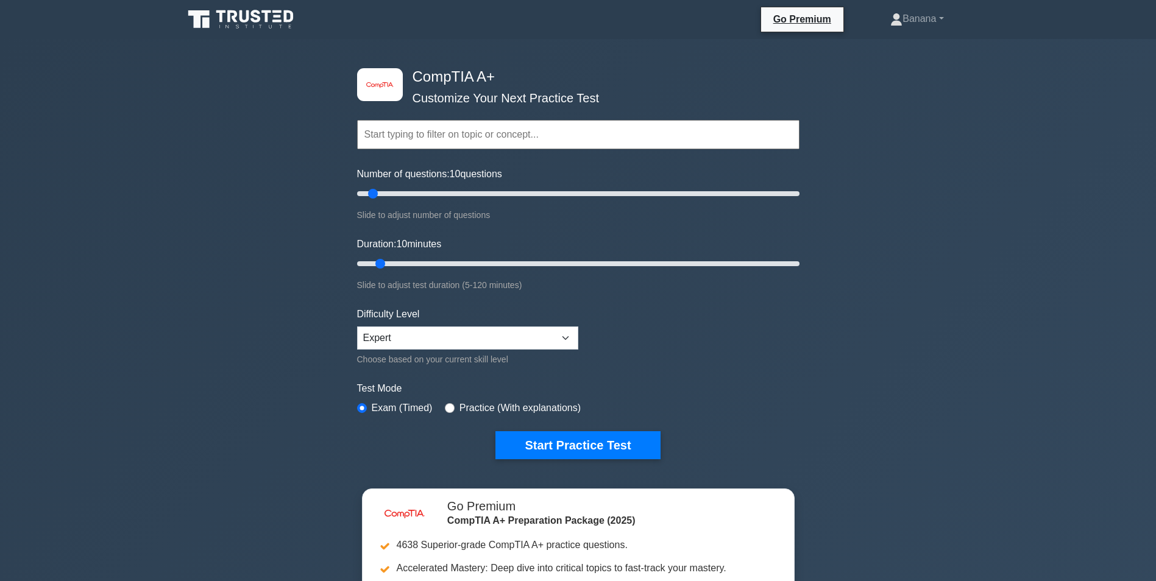
click at [277, 18] on icon at bounding box center [241, 19] width 117 height 23
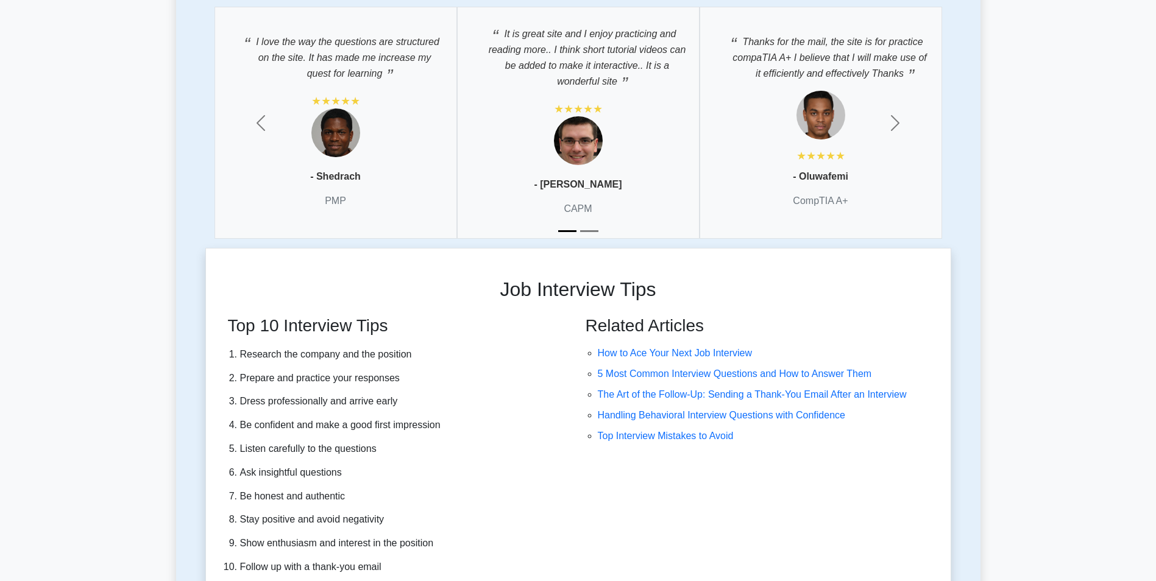
scroll to position [3474, 0]
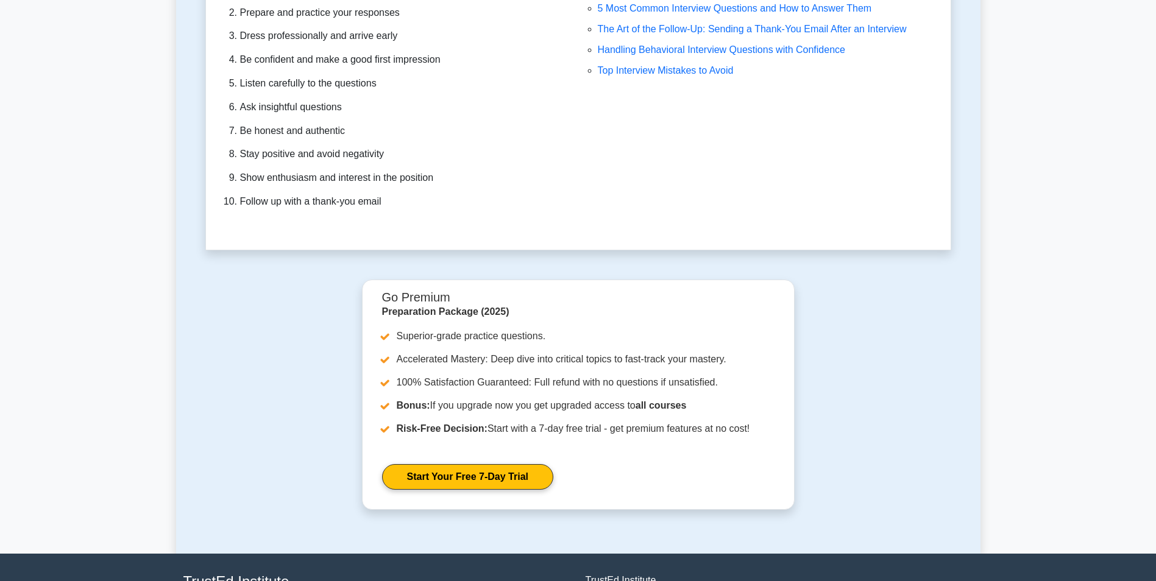
drag, startPoint x: 543, startPoint y: 205, endPoint x: 539, endPoint y: 196, distance: 9.8
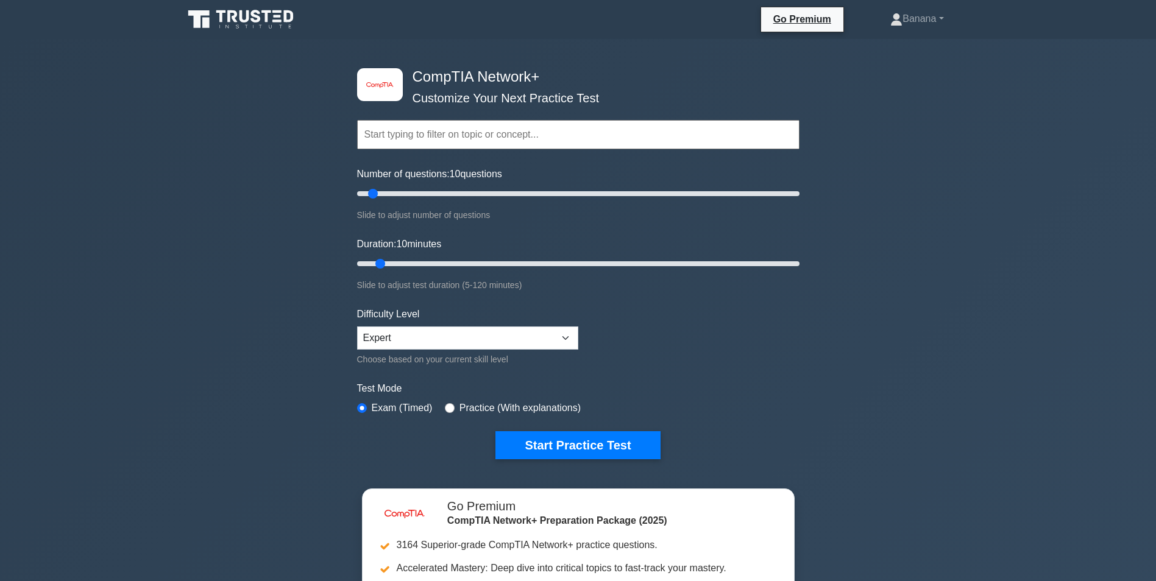
click at [295, 185] on div "image/svg+xml CompTIA Network+ Customize Your Next Practice Test Topics Network…" at bounding box center [578, 398] width 1156 height 718
drag, startPoint x: 366, startPoint y: 191, endPoint x: 387, endPoint y: 202, distance: 23.4
type input "15"
click at [389, 199] on input "Number of questions: 15 questions" at bounding box center [578, 193] width 442 height 15
click at [456, 146] on input "text" at bounding box center [578, 134] width 442 height 29
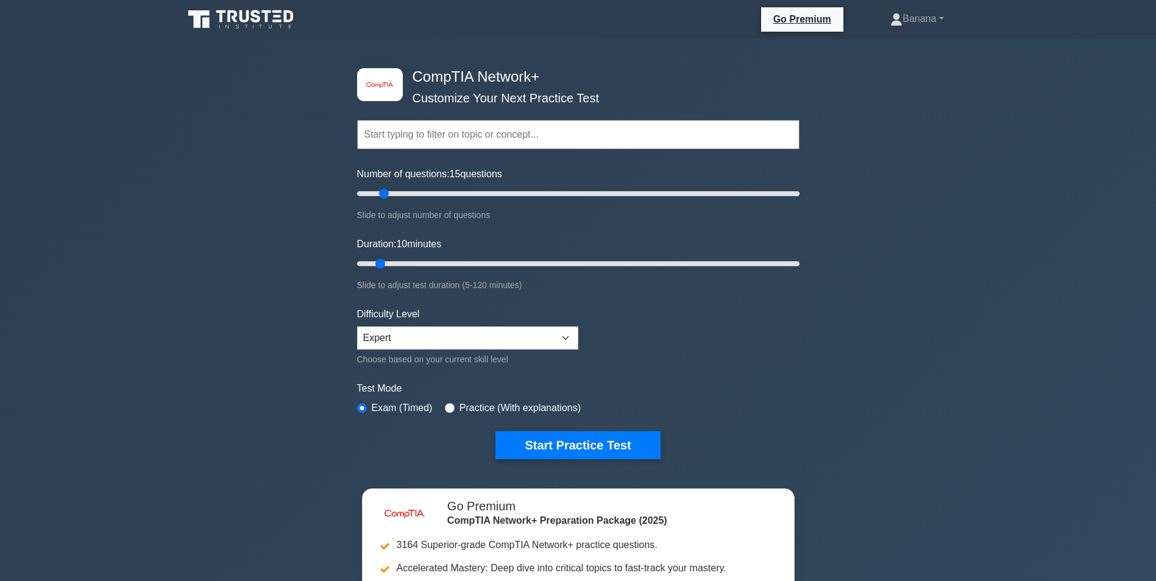
type input "J"
type input "r"
drag, startPoint x: 168, startPoint y: 302, endPoint x: 210, endPoint y: 309, distance: 42.7
click at [169, 297] on div "image/svg+xml CompTIA Network+ Customize Your Next Practice Test Topics Network…" at bounding box center [578, 398] width 1156 height 718
click at [377, 339] on select "Beginner Intermediate Expert" at bounding box center [467, 338] width 221 height 23
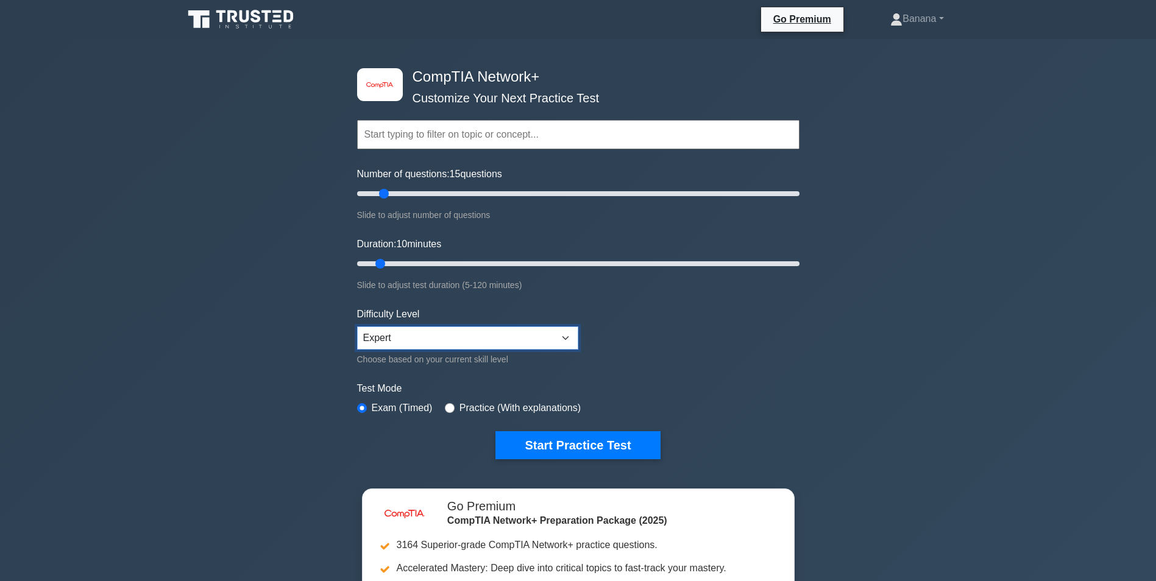
click at [377, 339] on select "Beginner Intermediate Expert" at bounding box center [467, 338] width 221 height 23
